Goal: Information Seeking & Learning: Learn about a topic

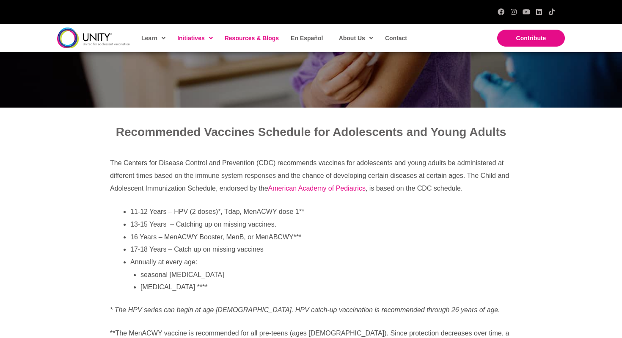
scroll to position [199, 0]
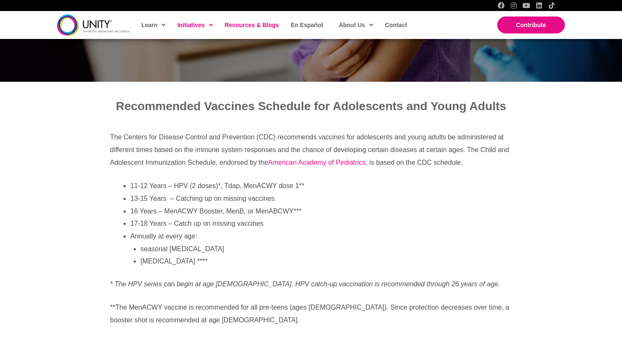
click at [256, 23] on span "Resources & Blogs" at bounding box center [252, 25] width 54 height 7
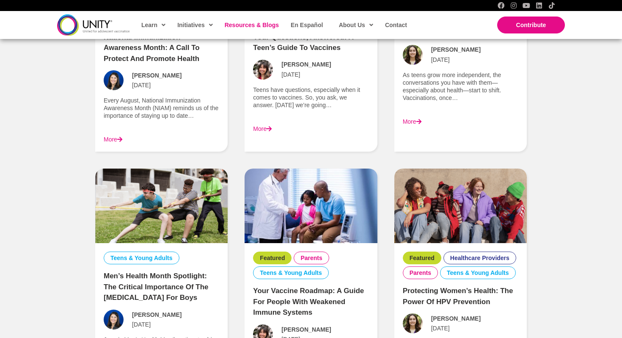
scroll to position [1149, 0]
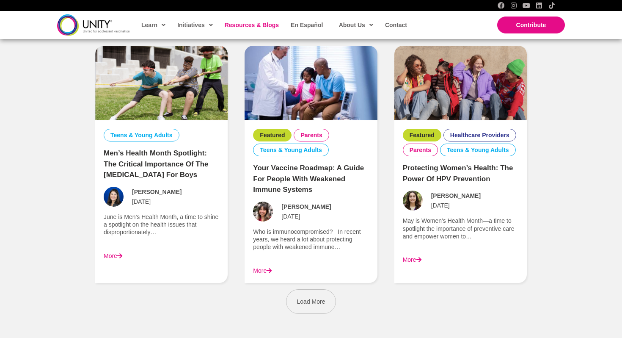
click at [469, 176] on link "Protecting Women’s Health: The Power of HPV Prevention" at bounding box center [458, 173] width 110 height 19
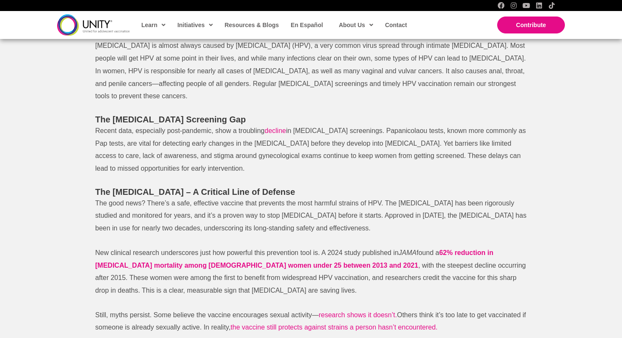
scroll to position [363, 0]
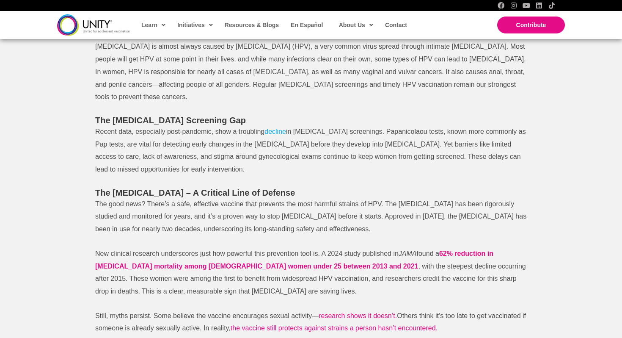
click at [283, 132] on span "decline" at bounding box center [275, 131] width 22 height 7
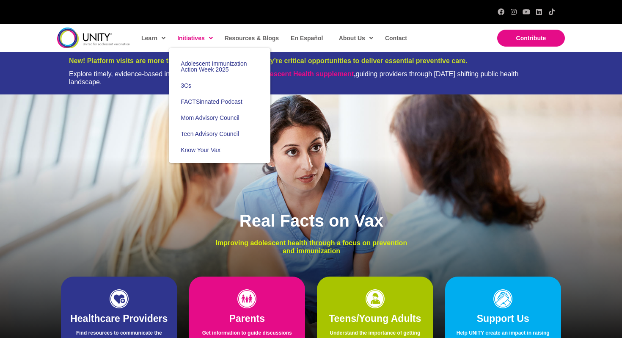
click at [203, 38] on span "Initiatives" at bounding box center [195, 38] width 36 height 13
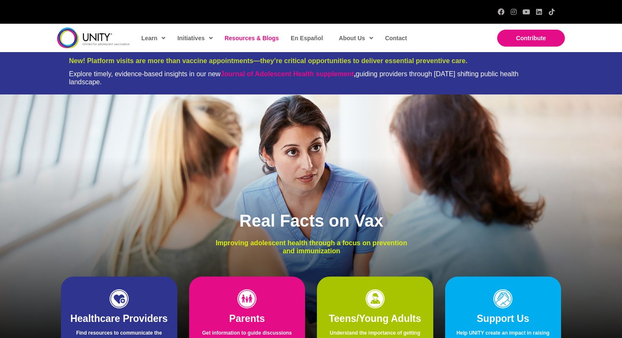
click at [258, 38] on span "Resources & Blogs" at bounding box center [252, 38] width 54 height 7
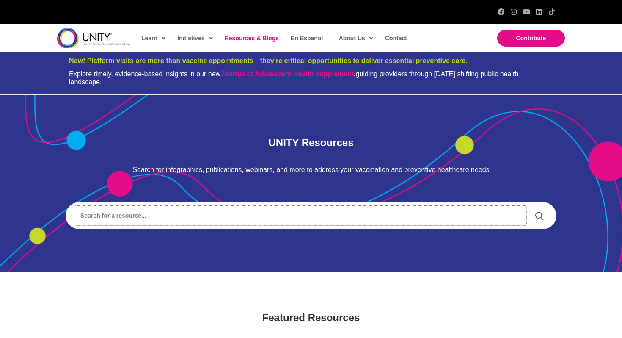
click at [277, 220] on input "Search input" at bounding box center [300, 215] width 452 height 19
type input "hpv"
click at [544, 219] on link at bounding box center [538, 215] width 17 height 13
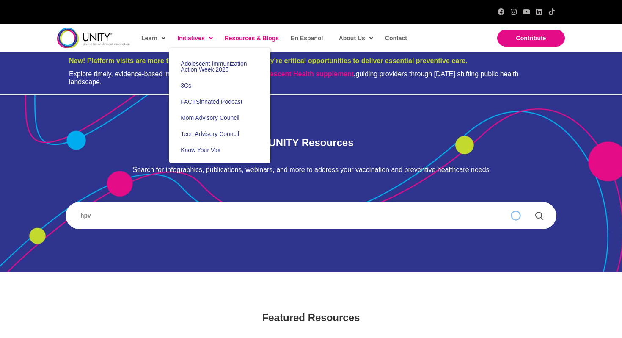
click at [188, 33] on span "Initiatives" at bounding box center [195, 38] width 36 height 13
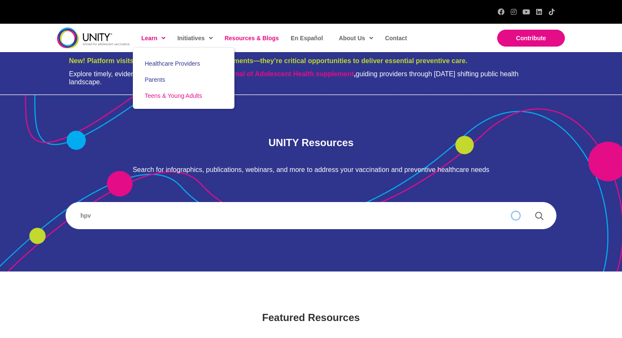
click at [164, 99] on link "Teens & Young Adults" at bounding box center [184, 96] width 102 height 16
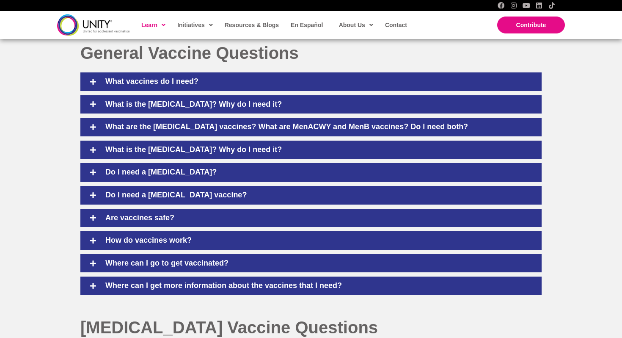
scroll to position [367, 0]
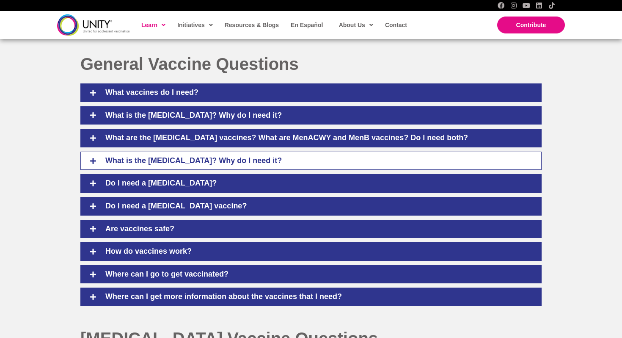
click at [171, 156] on h4 "What is the [MEDICAL_DATA]? Why do I need it?" at bounding box center [317, 160] width 440 height 9
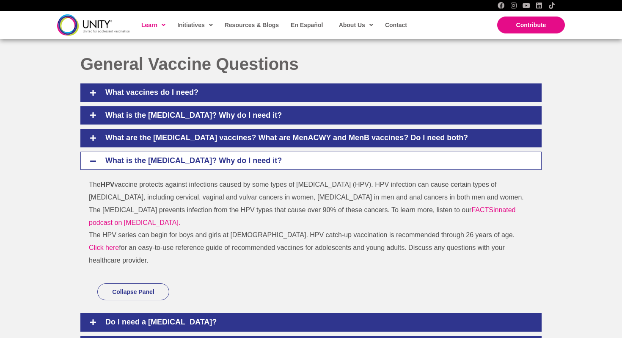
click at [263, 234] on p "The HPV series can begin for boys and girls at [DEMOGRAPHIC_DATA]. HPV catch-up…" at bounding box center [307, 234] width 436 height 13
